Goal: Download file/media

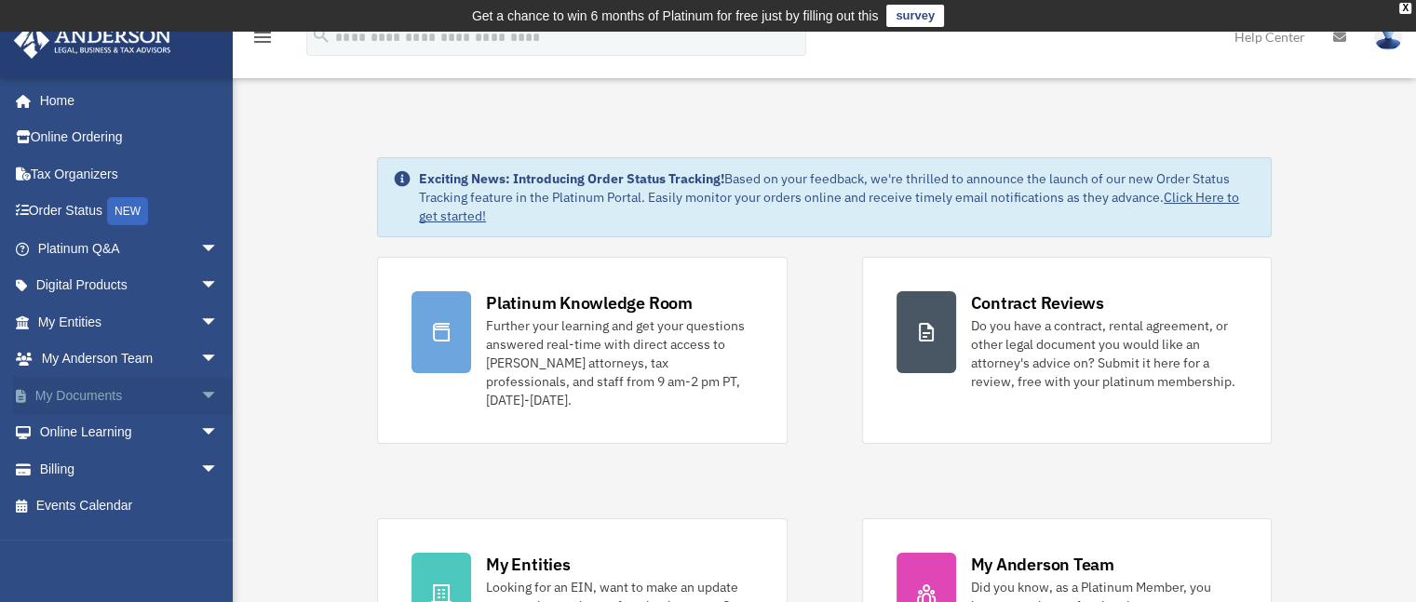
click at [120, 396] on link "My Documents arrow_drop_down" at bounding box center [130, 395] width 234 height 37
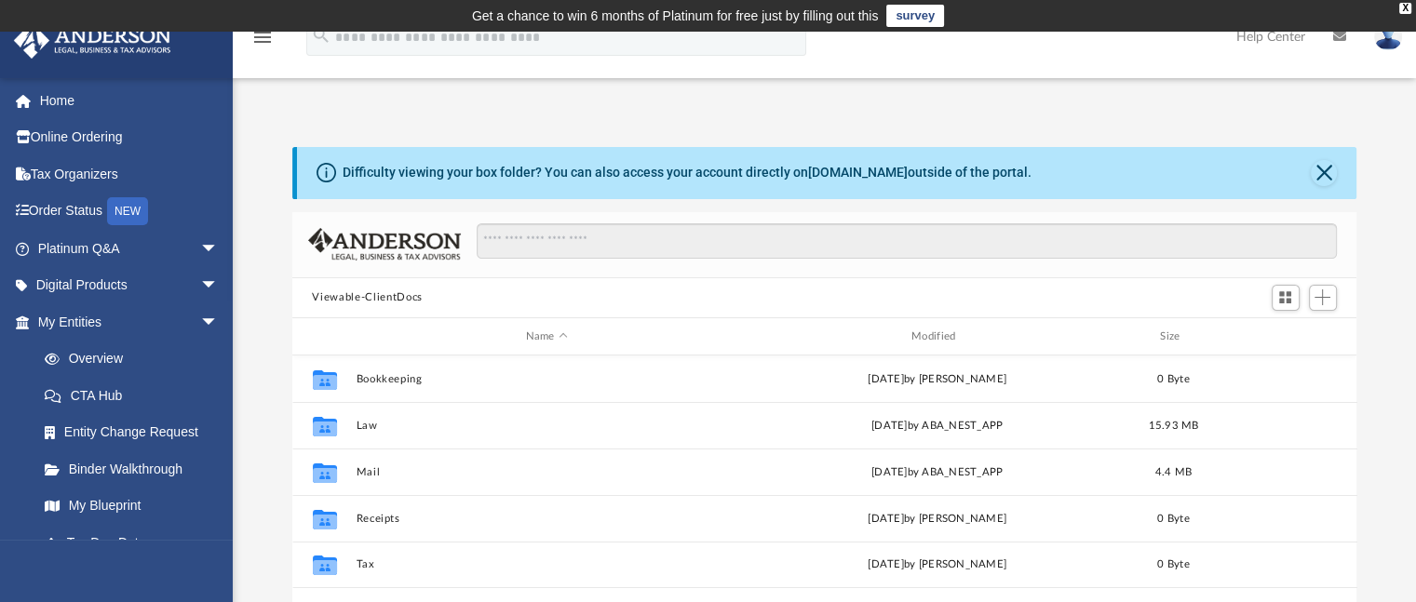
scroll to position [409, 1050]
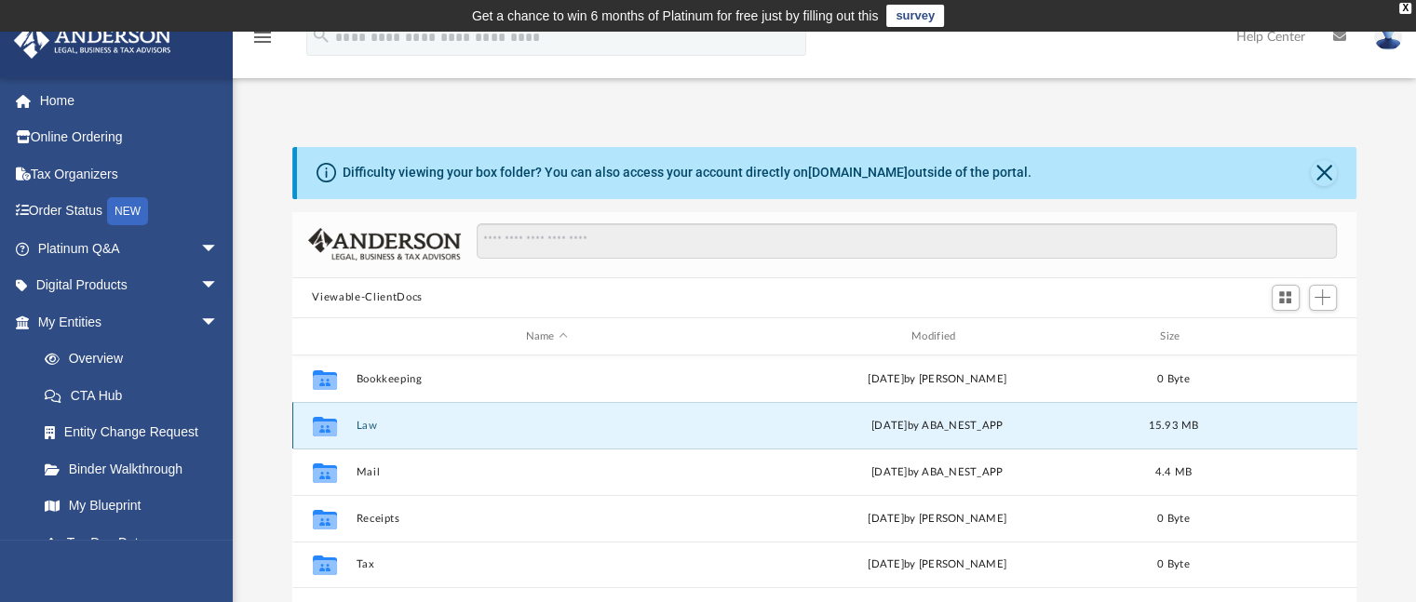
click at [362, 425] on button "Law" at bounding box center [547, 426] width 382 height 12
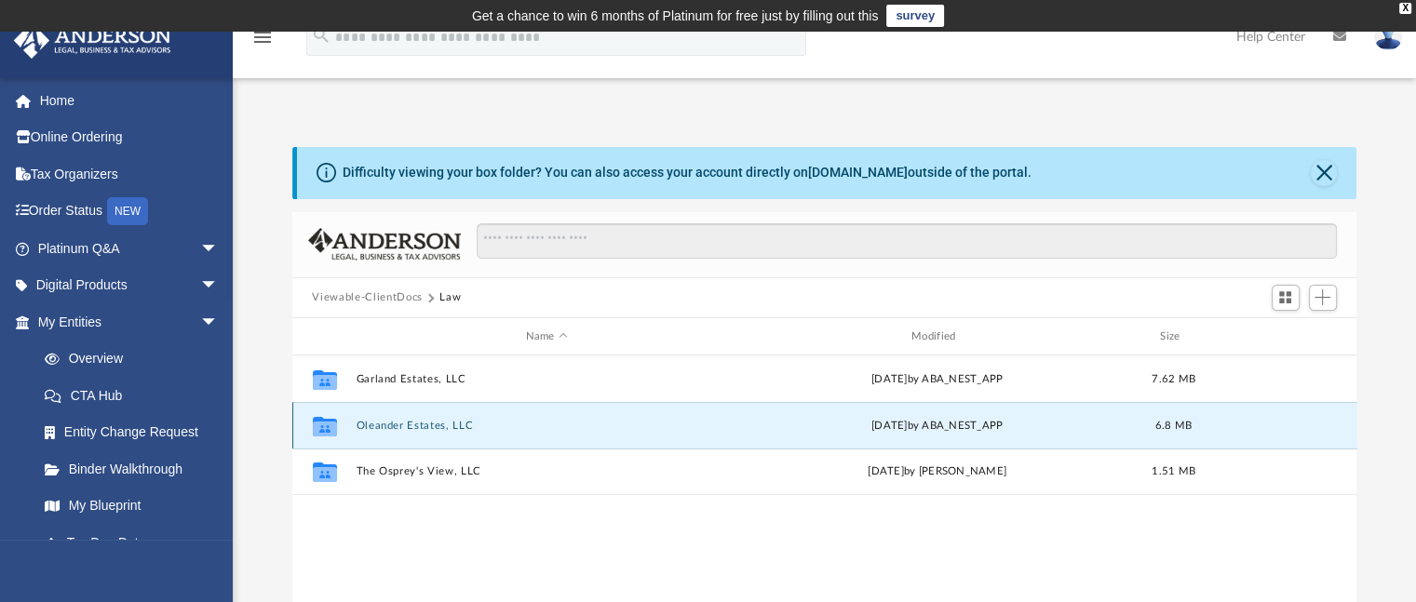
click at [390, 426] on button "Oleander Estates, LLC" at bounding box center [547, 426] width 382 height 12
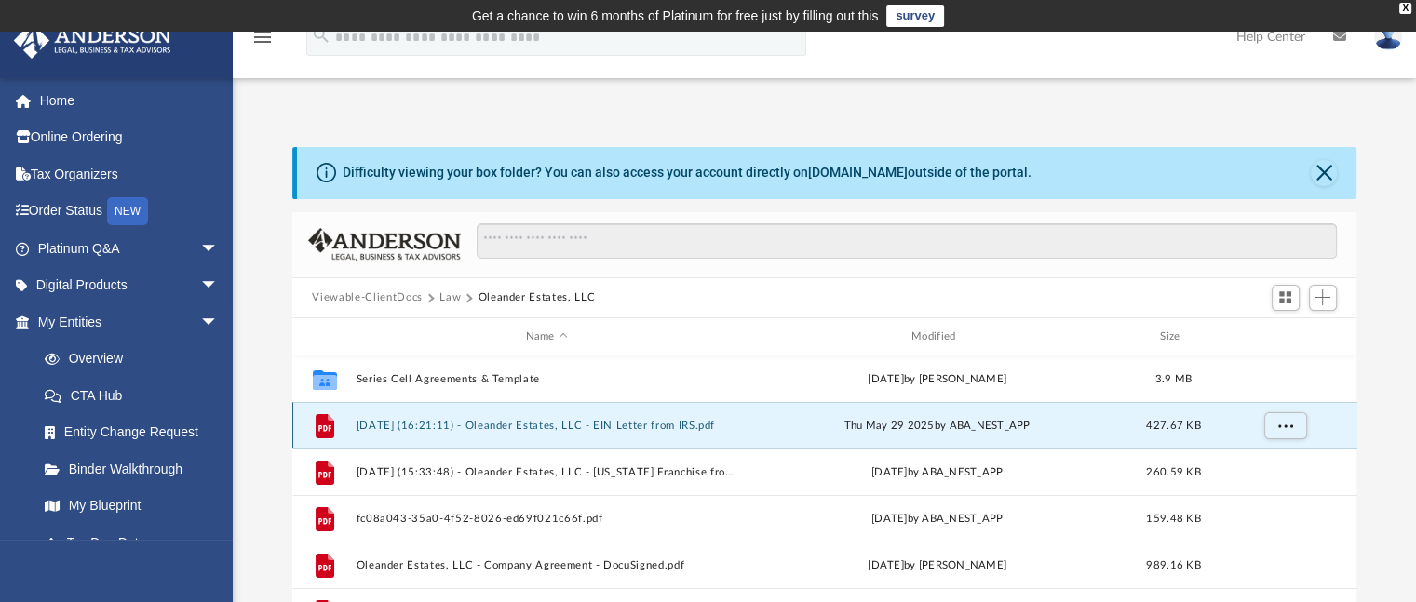
click at [578, 424] on button "2025.05.29 (16:21:11) - Oleander Estates, LLC - EIN Letter from IRS.pdf" at bounding box center [547, 426] width 382 height 12
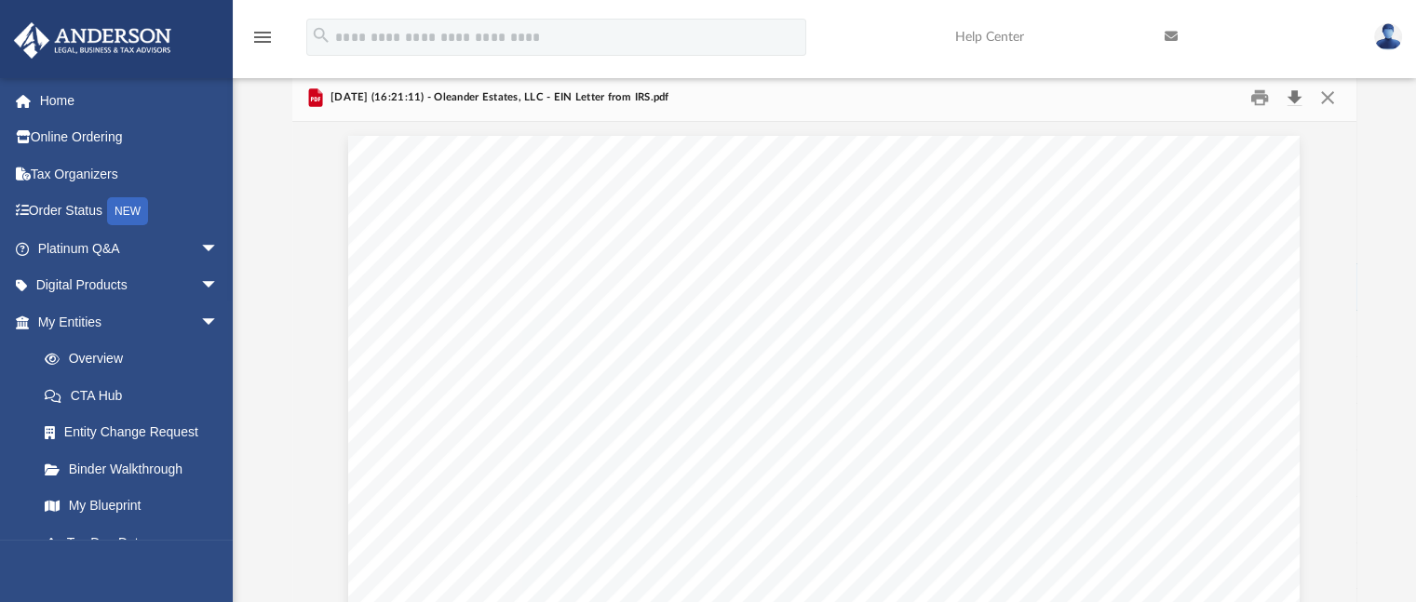
click at [1290, 96] on button "Download" at bounding box center [1295, 97] width 34 height 29
